Goal: Information Seeking & Learning: Learn about a topic

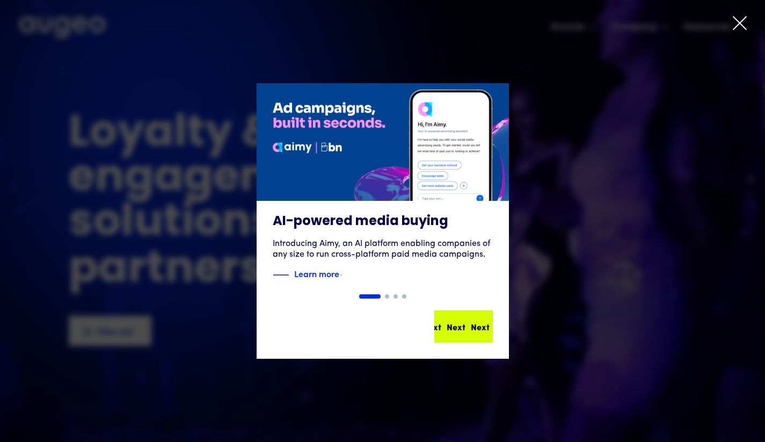
click at [455, 328] on div "Next Next Next Next" at bounding box center [465, 326] width 97 height 13
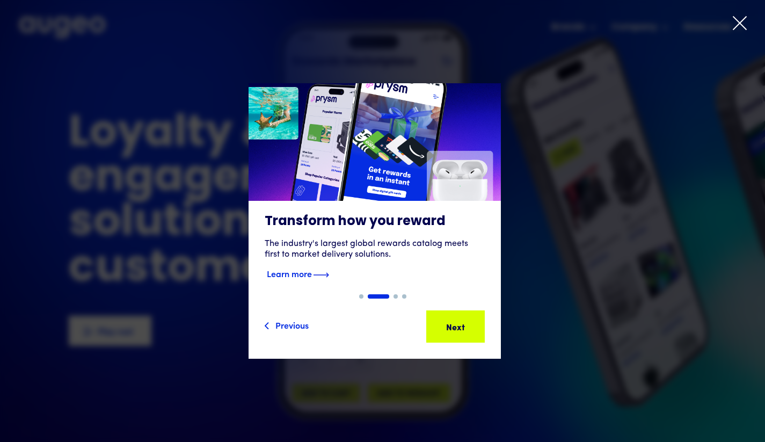
click at [306, 273] on strong "Learn more" at bounding box center [289, 273] width 45 height 12
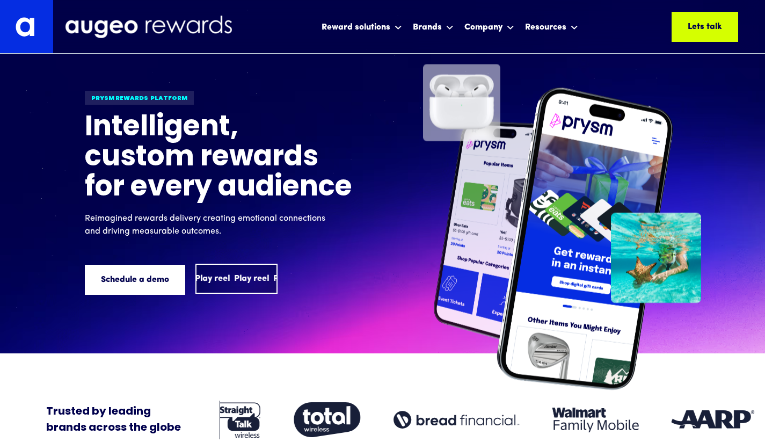
click at [248, 285] on div "Play reel" at bounding box center [251, 278] width 35 height 13
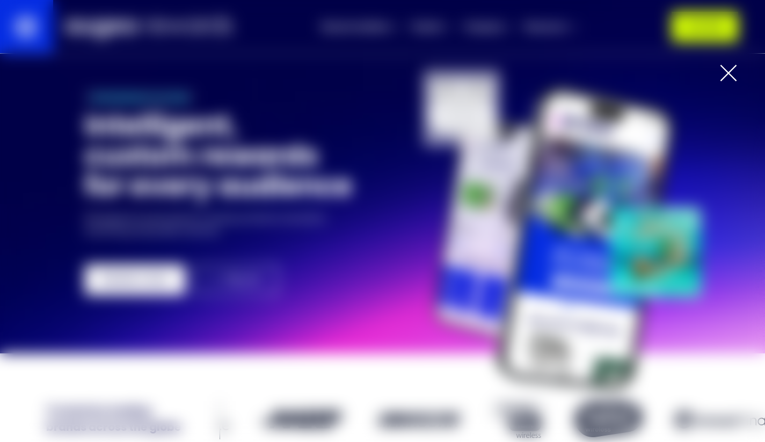
click at [731, 75] on div at bounding box center [728, 72] width 17 height 17
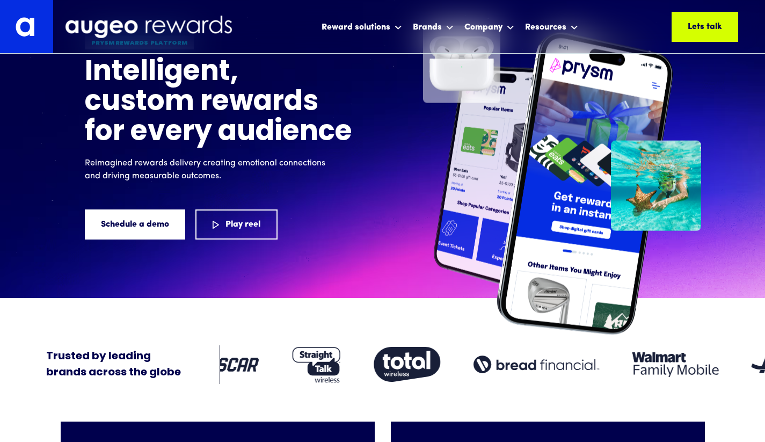
scroll to position [55, 0]
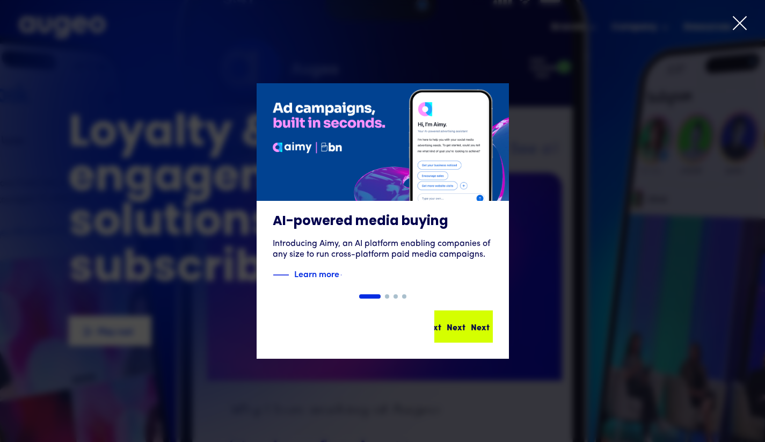
click at [447, 330] on div "Next" at bounding box center [456, 326] width 19 height 13
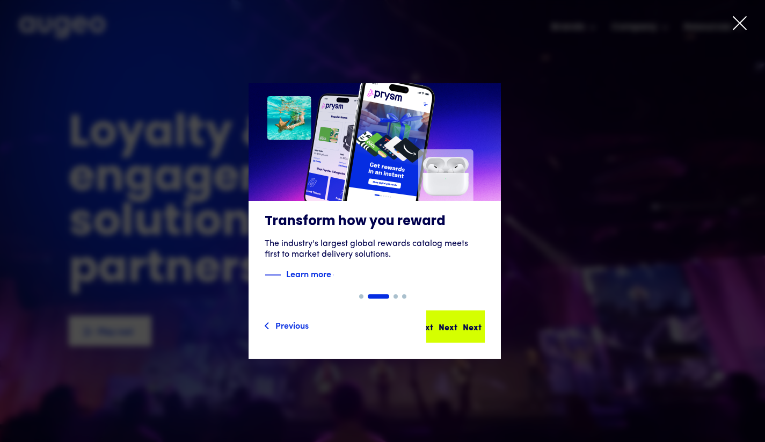
click at [457, 325] on div "Next" at bounding box center [448, 326] width 19 height 13
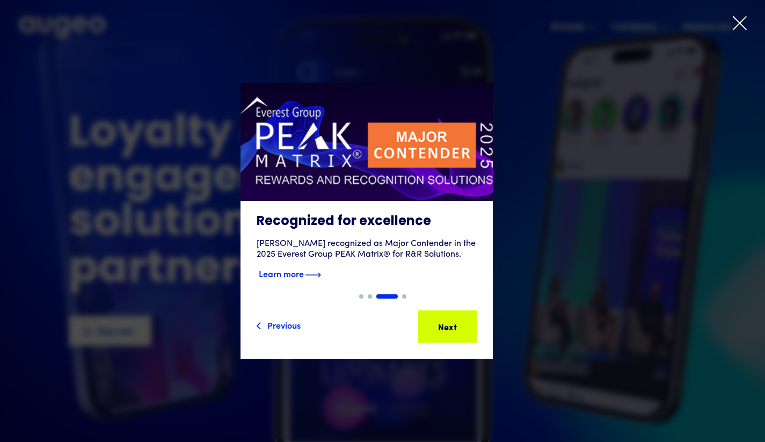
click at [304, 273] on strong "Learn more" at bounding box center [281, 273] width 45 height 12
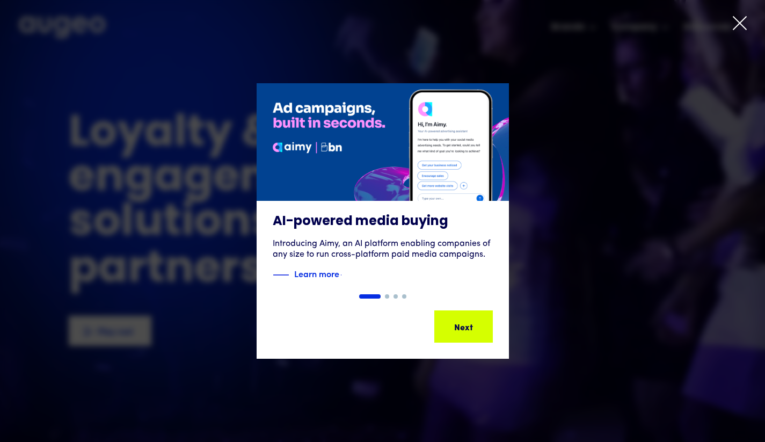
click at [745, 21] on icon at bounding box center [740, 23] width 16 height 16
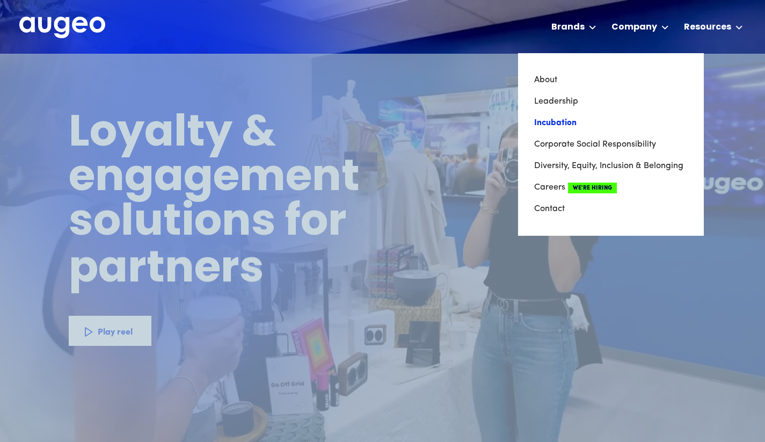
click at [557, 120] on link "Incubation" at bounding box center [611, 122] width 154 height 21
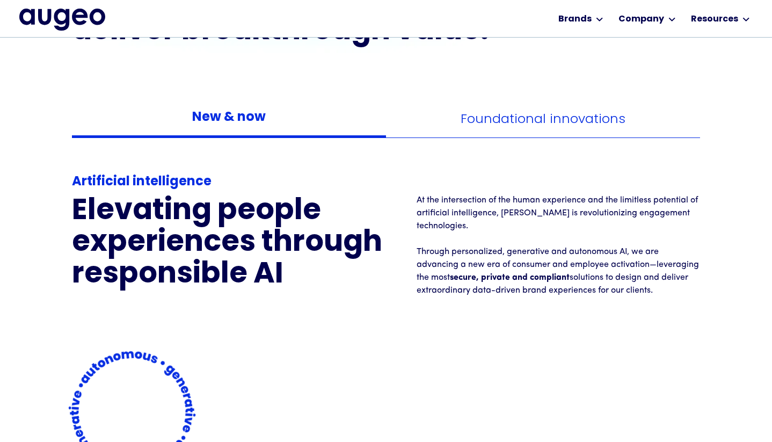
scroll to position [974, 0]
